Goal: Navigation & Orientation: Find specific page/section

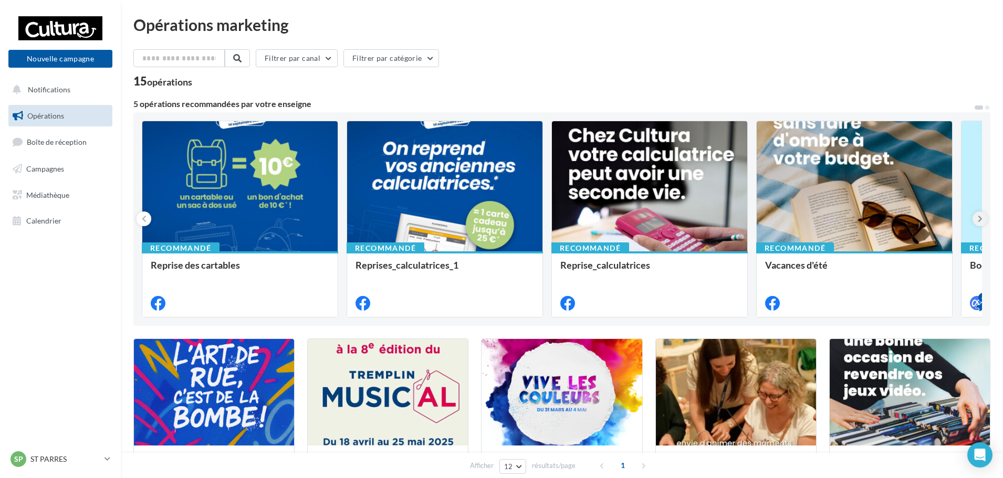
click at [981, 218] on icon at bounding box center [980, 219] width 5 height 11
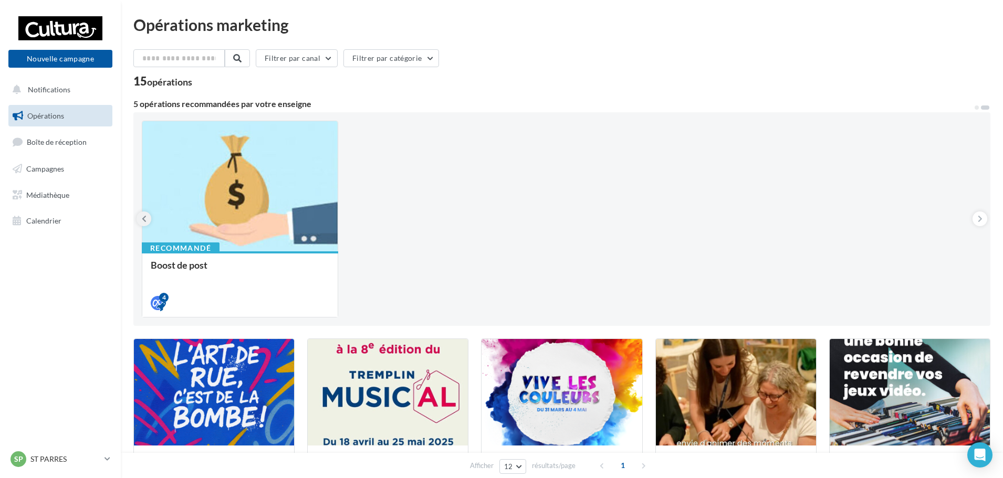
click at [143, 214] on icon at bounding box center [144, 219] width 5 height 11
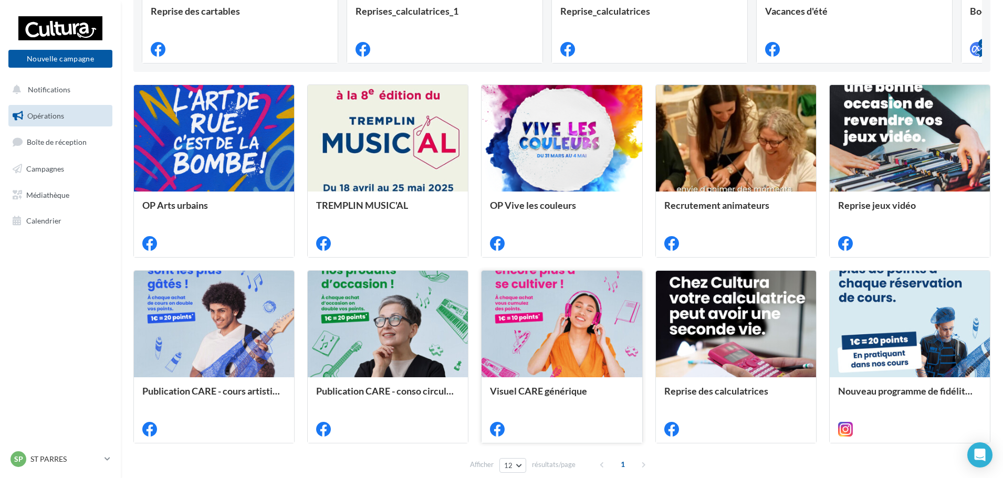
scroll to position [307, 0]
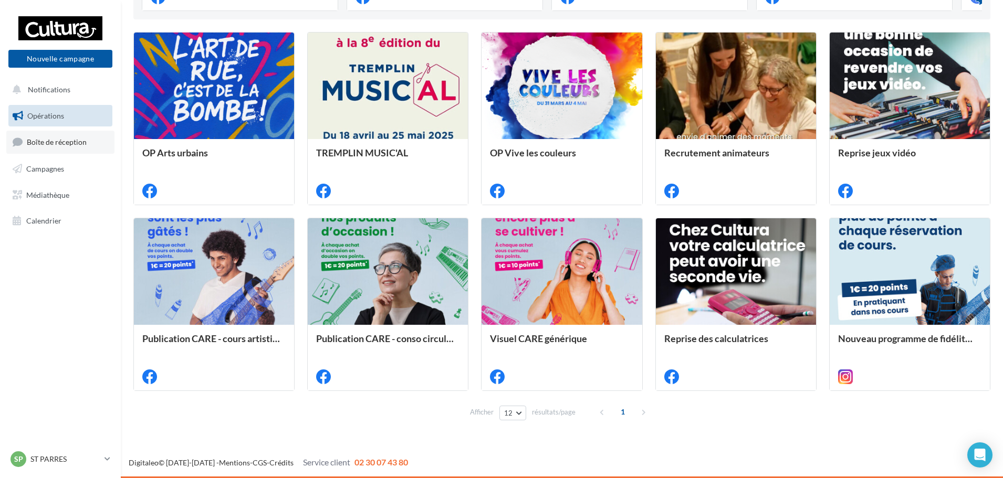
click at [88, 139] on link "Boîte de réception" at bounding box center [60, 142] width 108 height 23
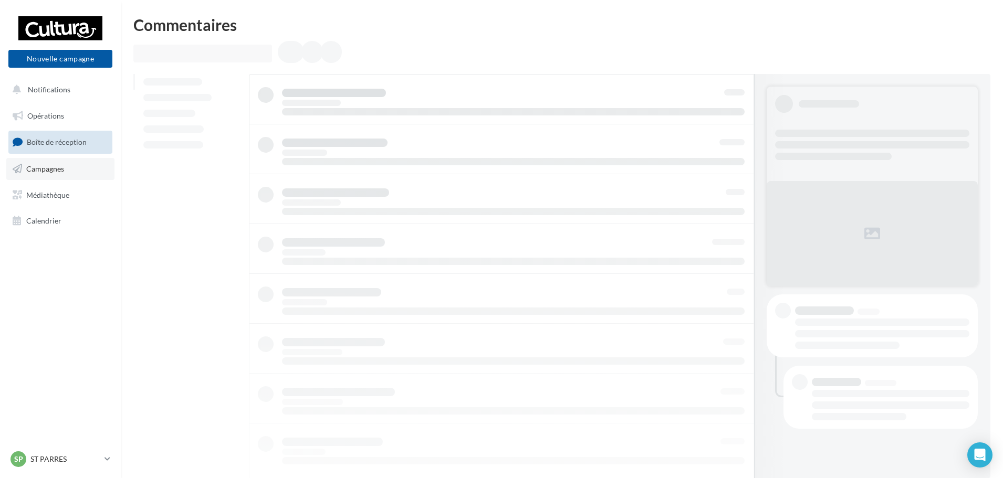
click at [74, 167] on link "Campagnes" at bounding box center [60, 169] width 108 height 22
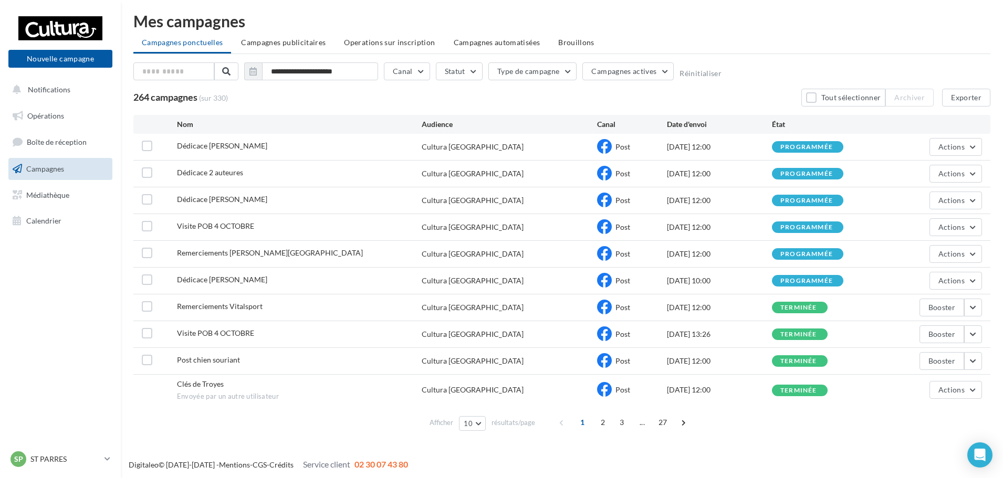
scroll to position [6, 0]
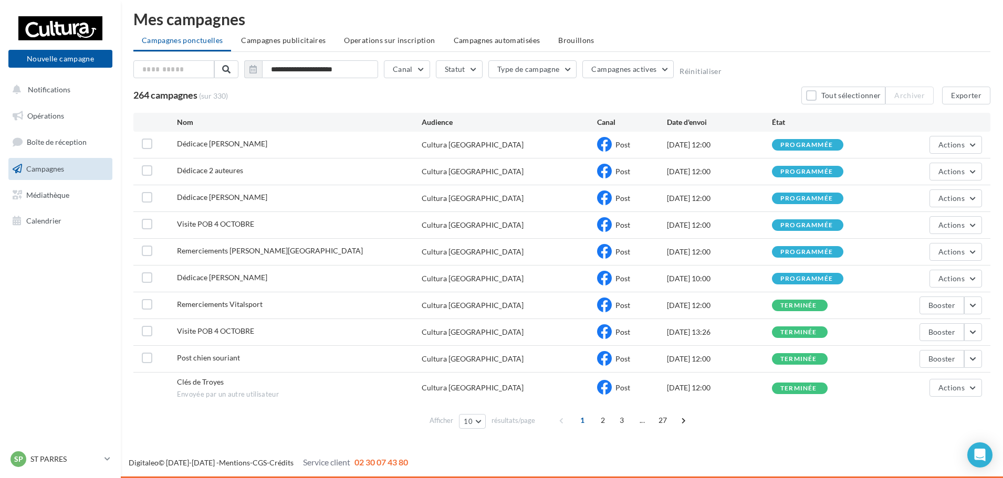
drag, startPoint x: 662, startPoint y: 190, endPoint x: 653, endPoint y: 301, distance: 111.7
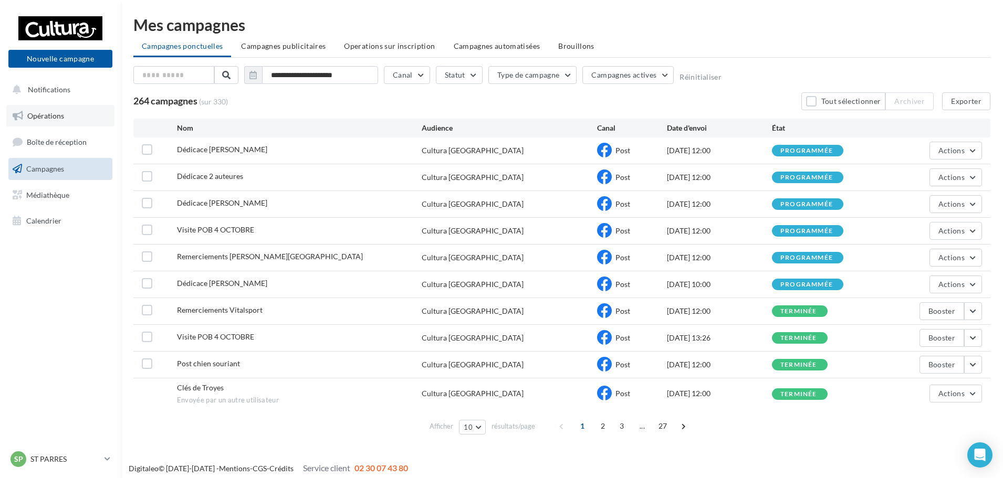
click at [79, 122] on link "Opérations" at bounding box center [60, 116] width 108 height 22
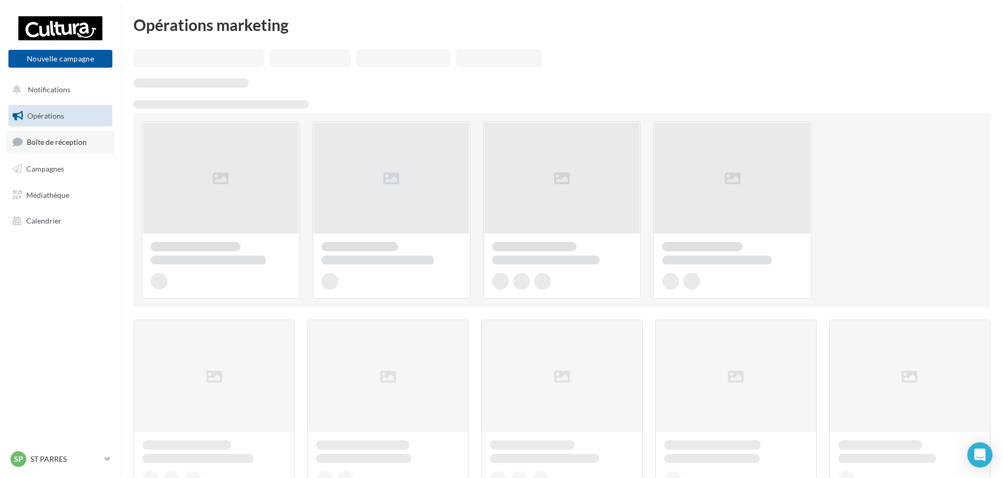
click at [81, 138] on span "Boîte de réception" at bounding box center [57, 142] width 60 height 9
